Goal: Navigation & Orientation: Go to known website

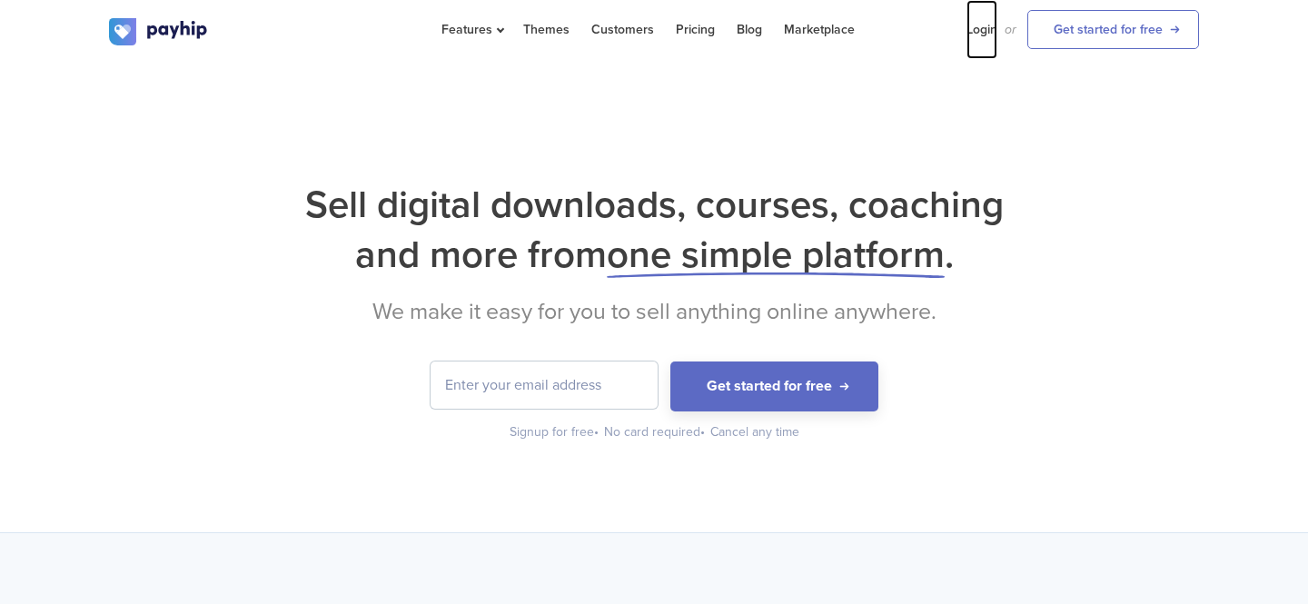
click at [985, 27] on link "Login" at bounding box center [982, 29] width 31 height 59
click at [425, 144] on div "Sell digital downloads, courses, coaching and more from one simple platform . W…" at bounding box center [654, 297] width 1308 height 471
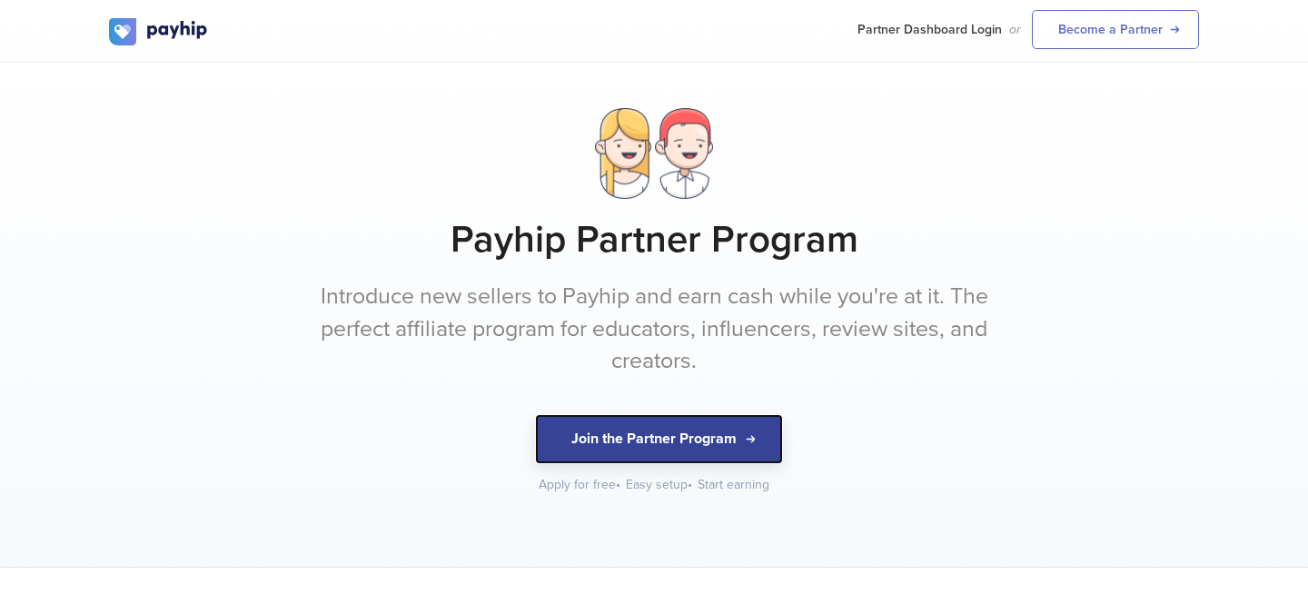
click at [760, 436] on button "Join the Partner Program" at bounding box center [659, 439] width 248 height 50
